Goal: Find specific page/section: Find specific page/section

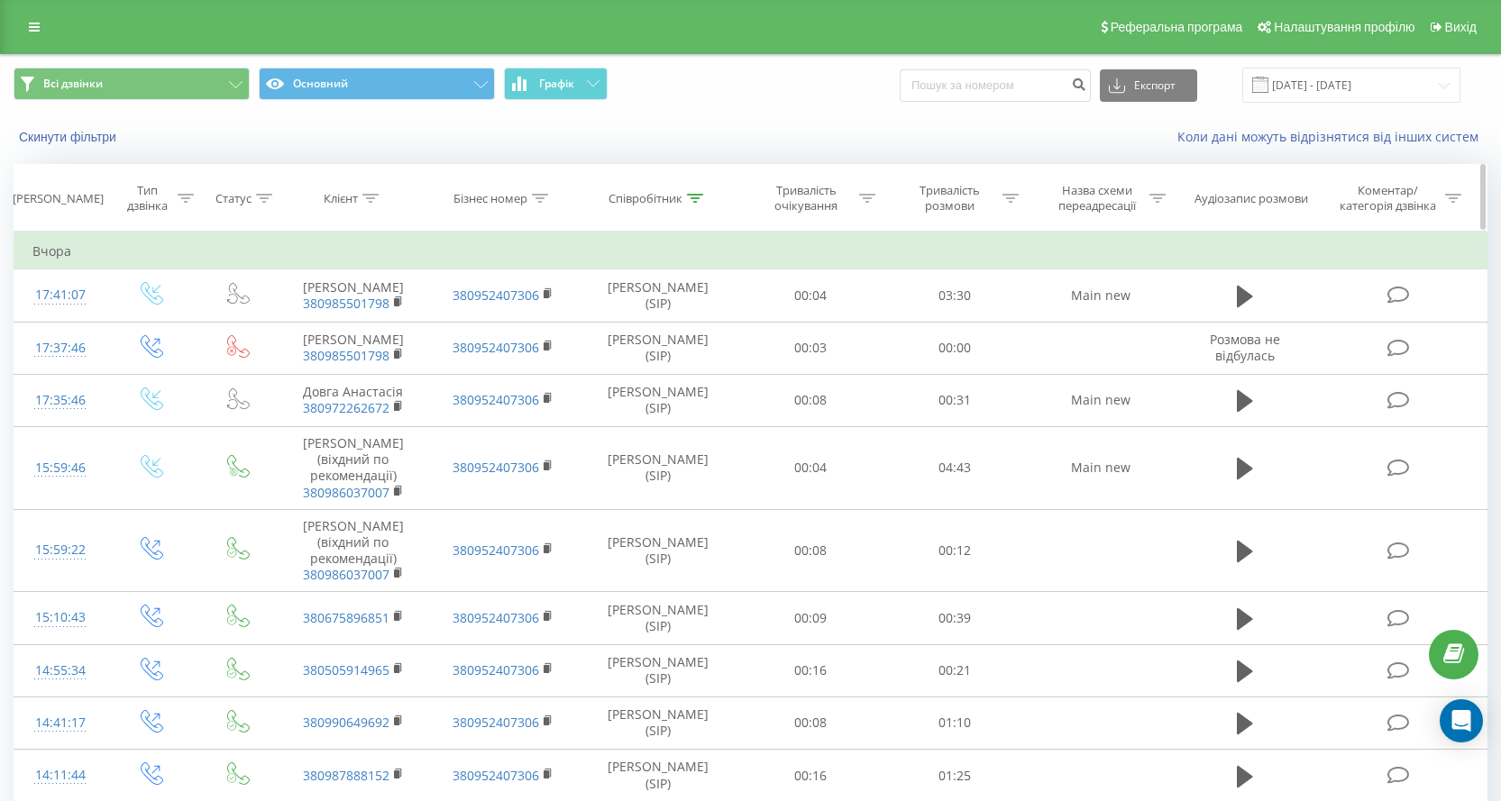
click at [687, 211] on th "Співробітник" at bounding box center [658, 198] width 161 height 67
click at [694, 191] on div at bounding box center [695, 198] width 16 height 15
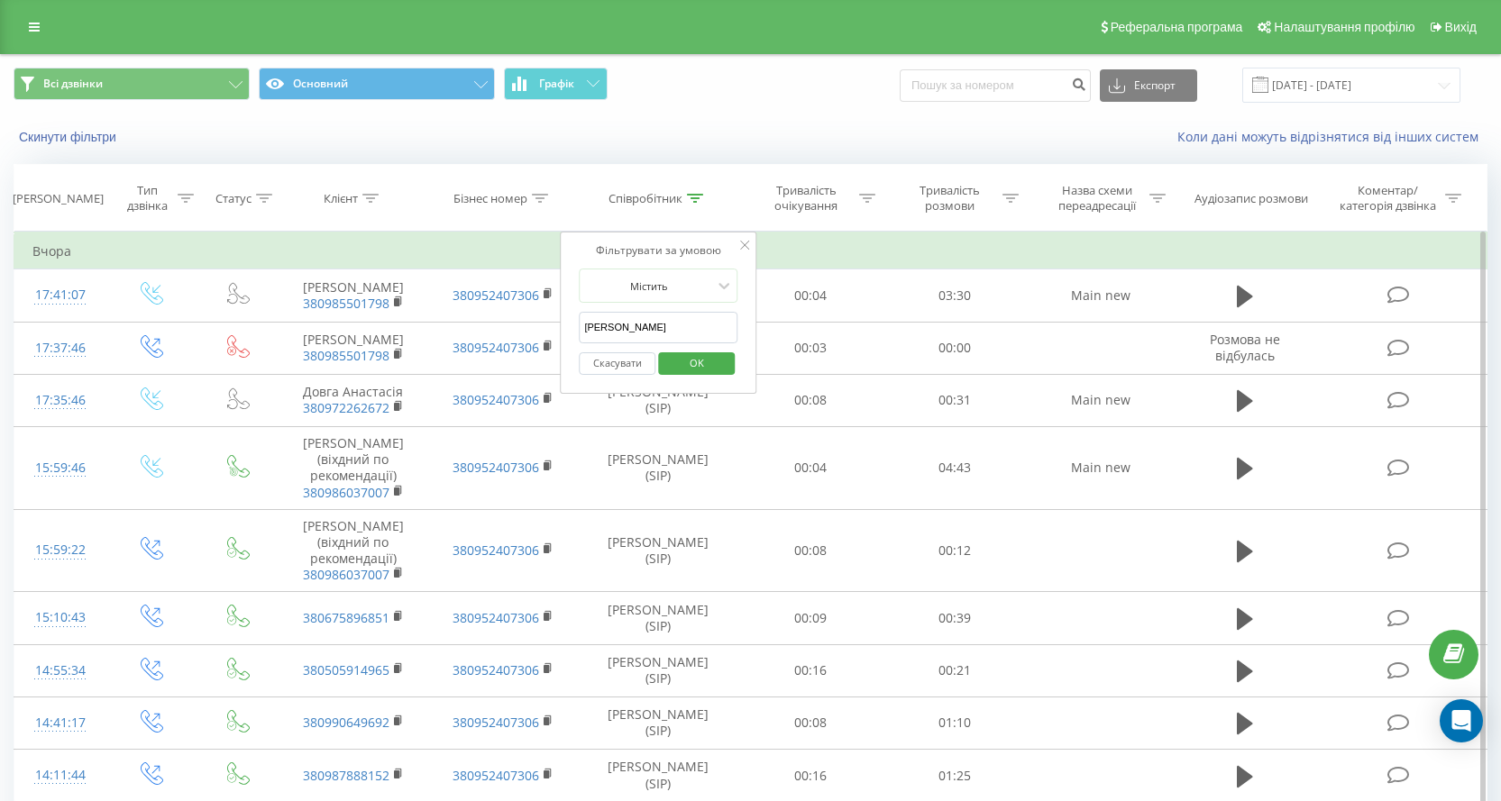
click at [687, 321] on input "[PERSON_NAME]" at bounding box center [658, 328] width 159 height 32
click at [700, 376] on span "OK" at bounding box center [697, 363] width 50 height 28
